Goal: Task Accomplishment & Management: Use online tool/utility

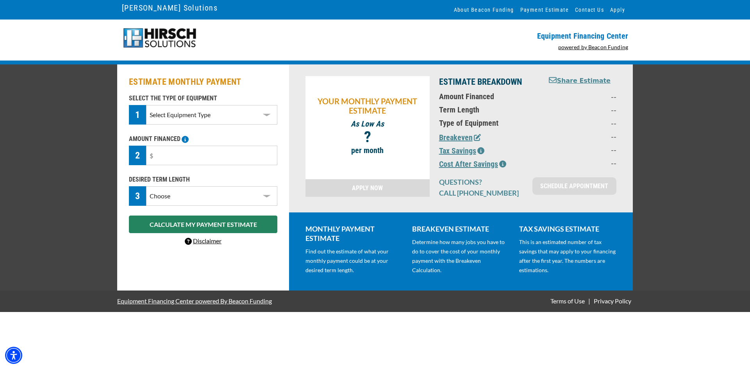
click at [269, 116] on select "Select Equipment Type DTG Printing Embroidery Screen Printing Software and Auto…" at bounding box center [211, 115] width 131 height 20
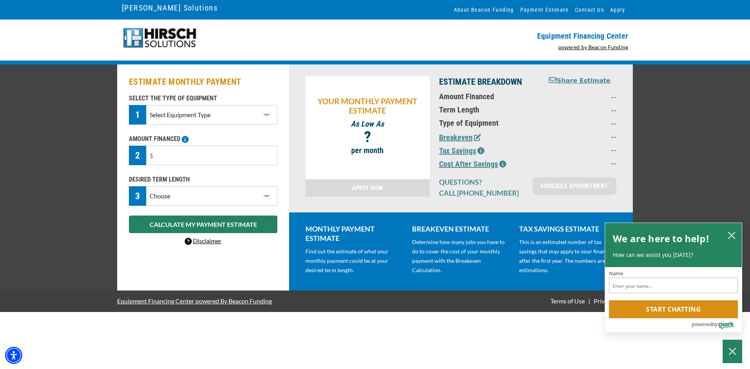
select select "1"
click at [146, 105] on select "Select Equipment Type DTG Printing Embroidery Screen Printing Software and Auto…" at bounding box center [211, 115] width 131 height 20
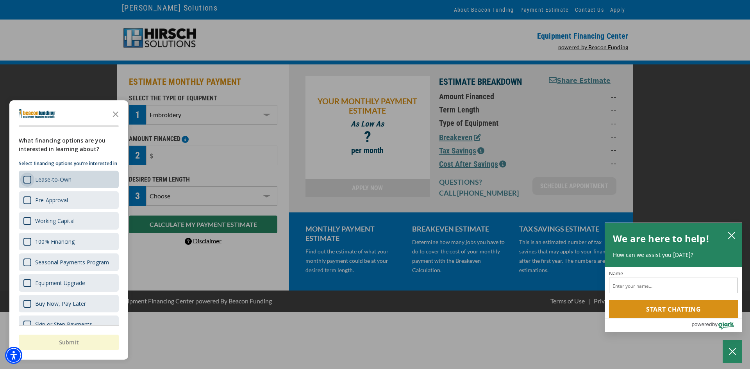
click at [27, 183] on div "Survey" at bounding box center [27, 180] width 8 height 8
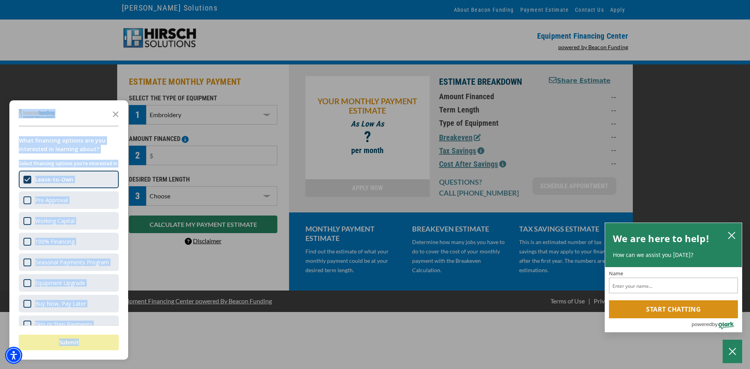
drag, startPoint x: 110, startPoint y: 360, endPoint x: 91, endPoint y: 351, distance: 20.9
click at [97, 358] on div "What financing options are you interested in learning about? Select financing o…" at bounding box center [68, 229] width 119 height 259
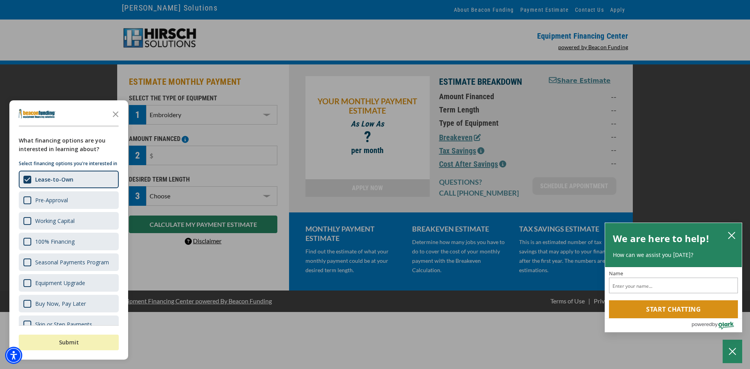
click at [84, 344] on button "Submit" at bounding box center [69, 343] width 100 height 16
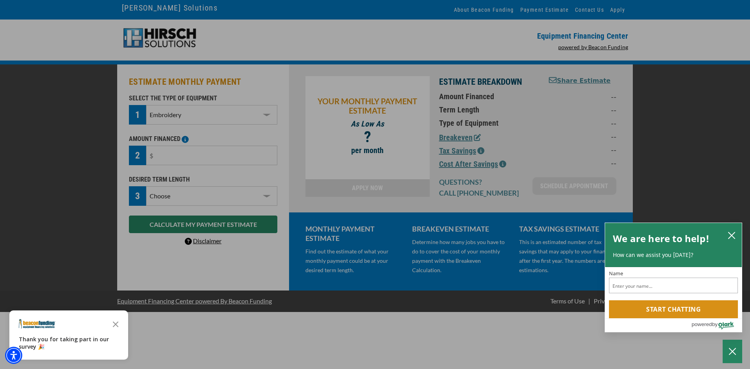
click at [115, 325] on polygon "Close the survey" at bounding box center [116, 324] width 6 height 6
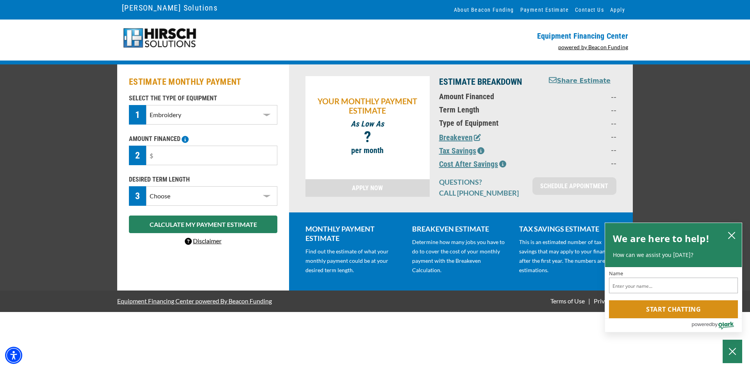
click at [214, 192] on select "Choose 36 Months 48 Months 60 Months" at bounding box center [211, 196] width 131 height 20
select select "60"
click at [146, 194] on select "Choose 36 Months 48 Months 60 Months" at bounding box center [211, 196] width 131 height 20
click at [268, 113] on select "Select Equipment Type DTG Printing Embroidery Screen Printing Software and Auto…" at bounding box center [211, 115] width 131 height 20
select select "1"
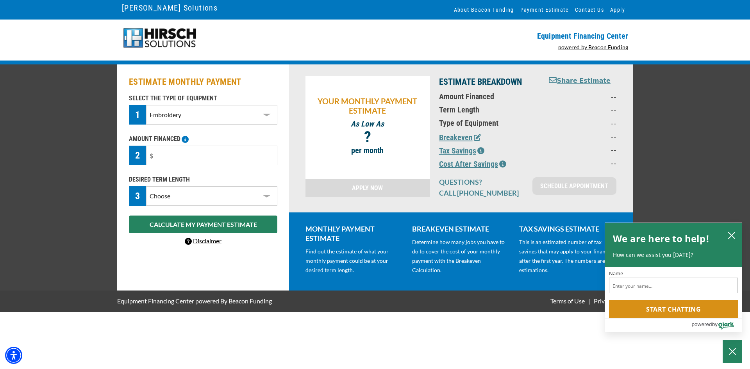
click at [146, 105] on select "Select Equipment Type DTG Printing Embroidery Screen Printing Software and Auto…" at bounding box center [211, 115] width 131 height 20
